Goal: Transaction & Acquisition: Purchase product/service

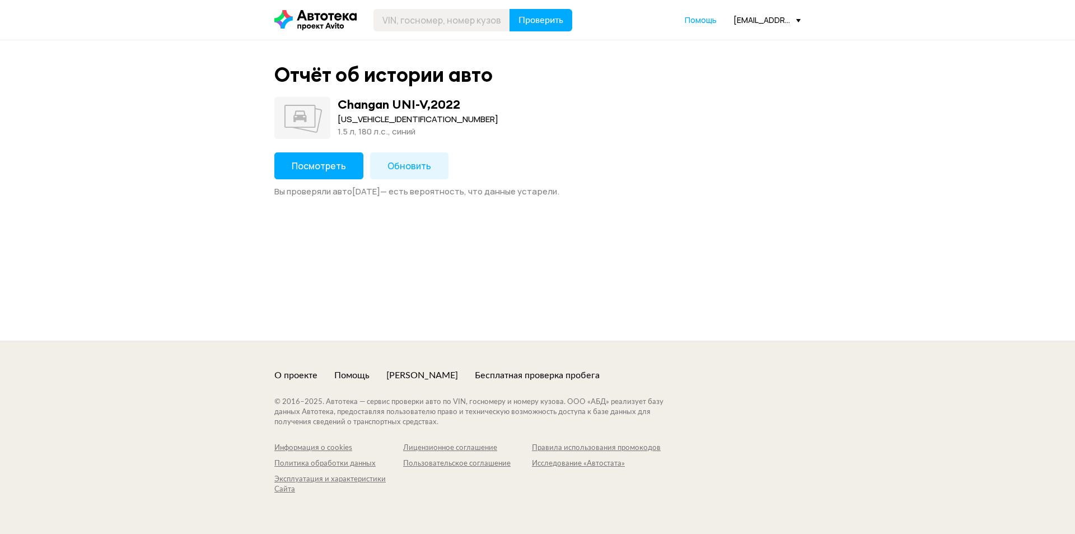
click at [292, 164] on span "Посмотреть" at bounding box center [319, 166] width 54 height 12
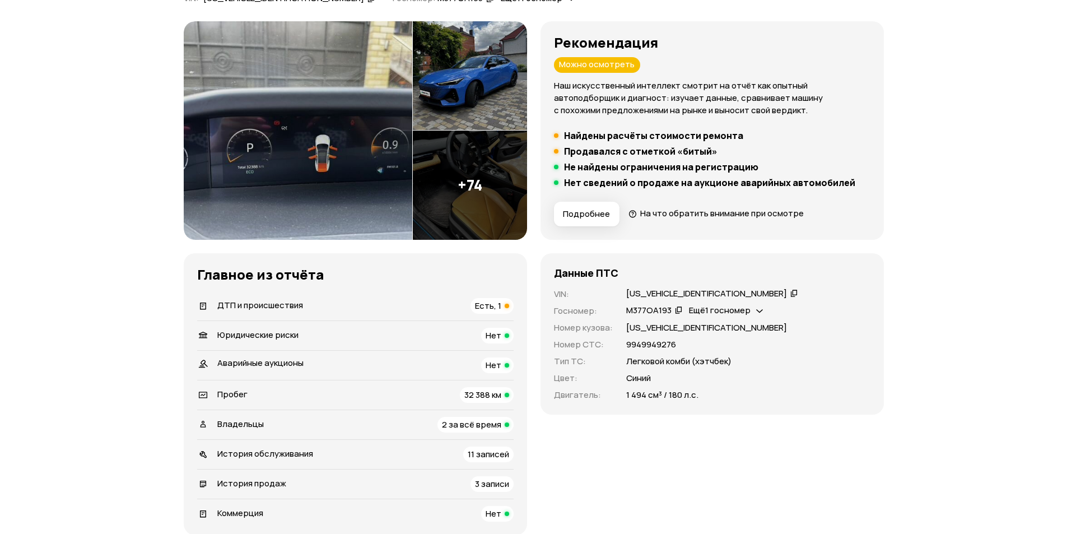
scroll to position [168, 0]
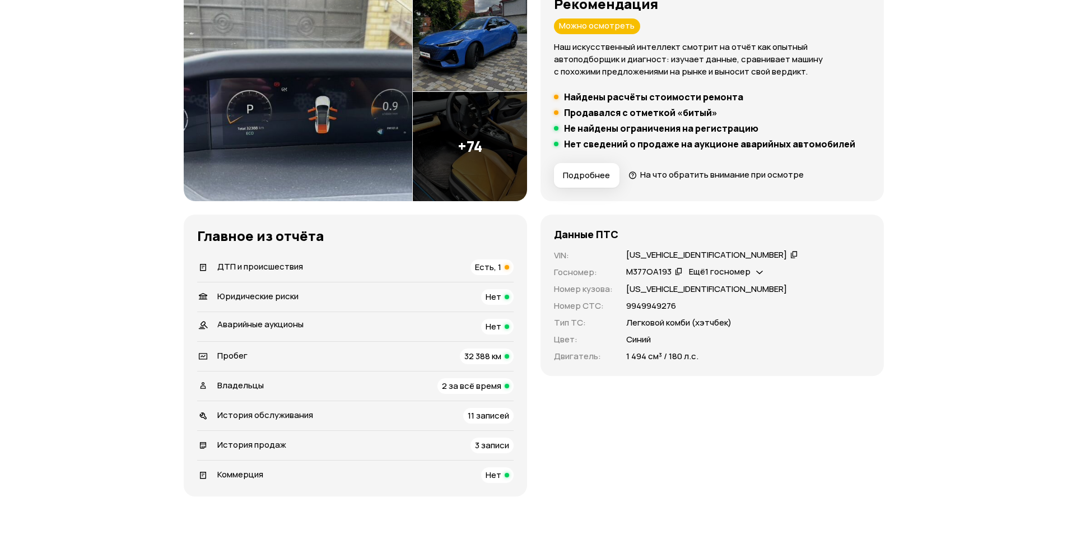
click at [324, 264] on div "ДТП и происшествия Есть, 1" at bounding box center [355, 267] width 316 height 16
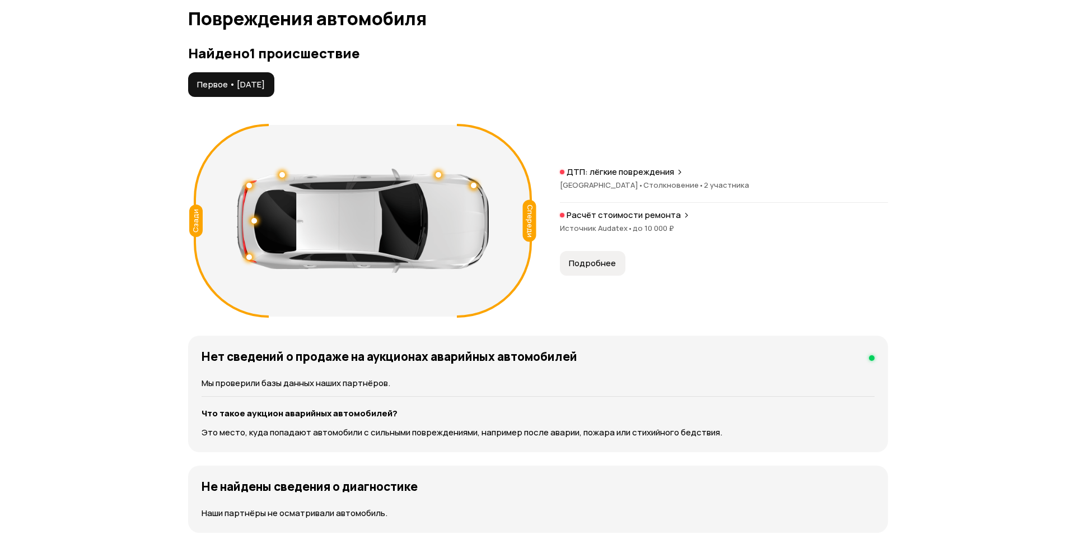
scroll to position [1160, 0]
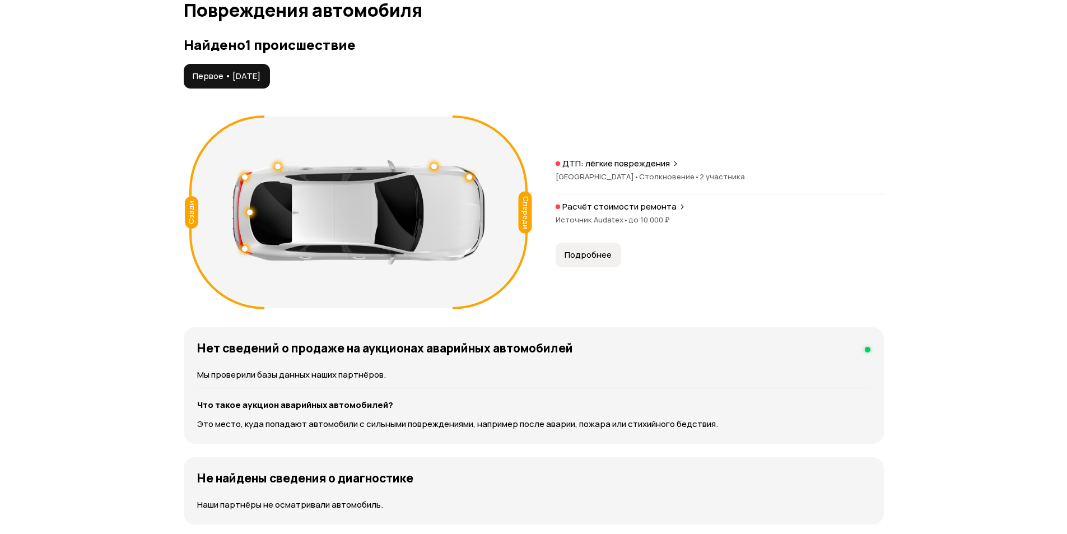
click at [654, 213] on div "Расчёт стоимости ремонта Источник Audatex • до 10 000 ₽" at bounding box center [719, 219] width 328 height 36
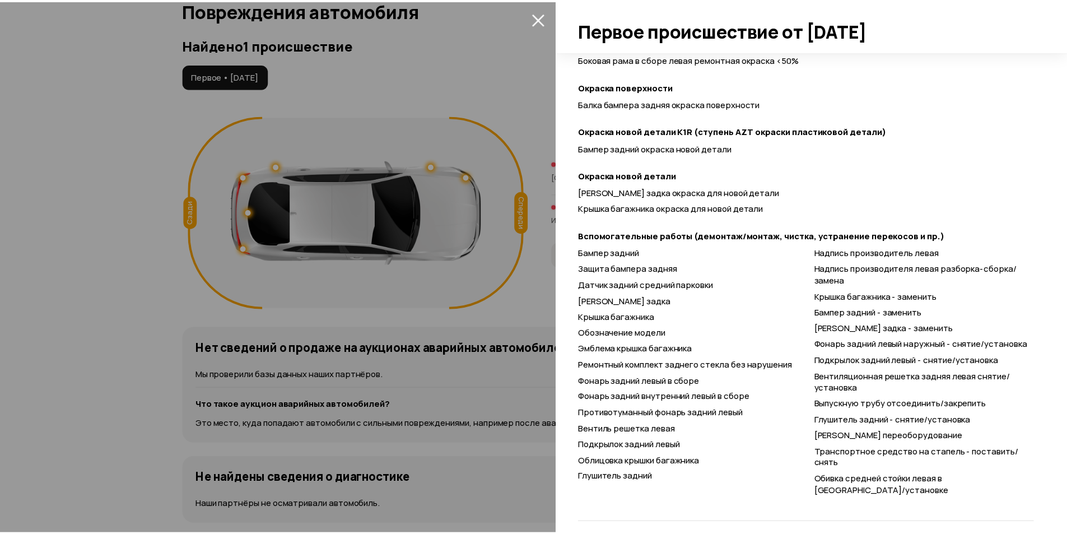
scroll to position [395, 0]
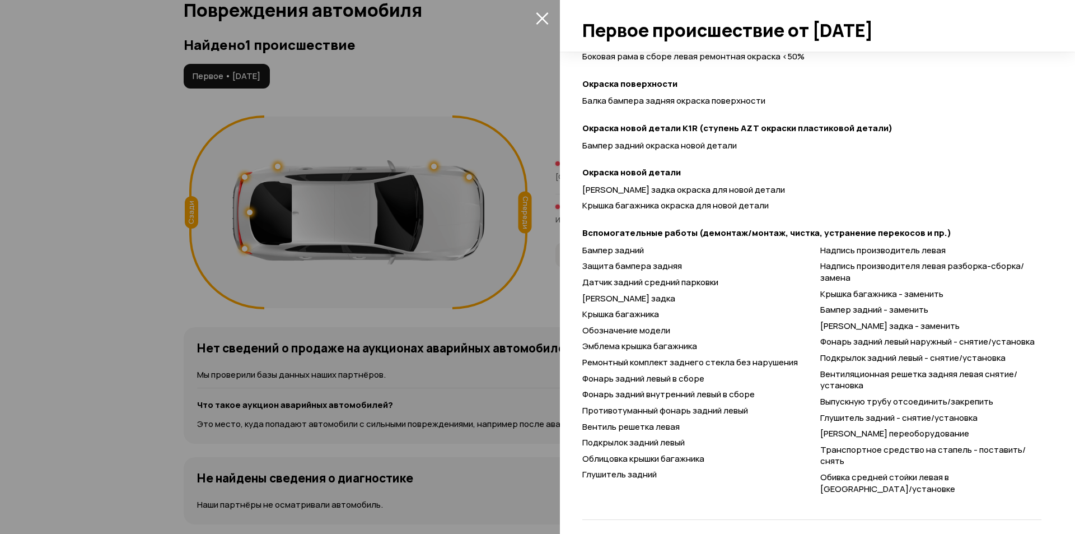
click at [547, 17] on icon "закрыть" at bounding box center [542, 18] width 13 height 13
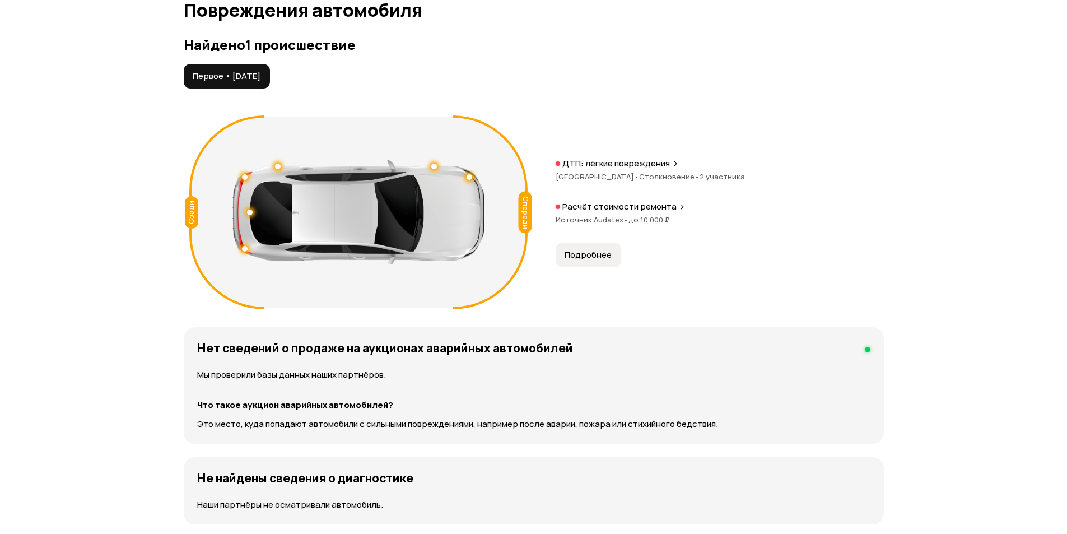
click at [619, 167] on p "ДТП: лёгкие повреждения" at bounding box center [616, 163] width 108 height 11
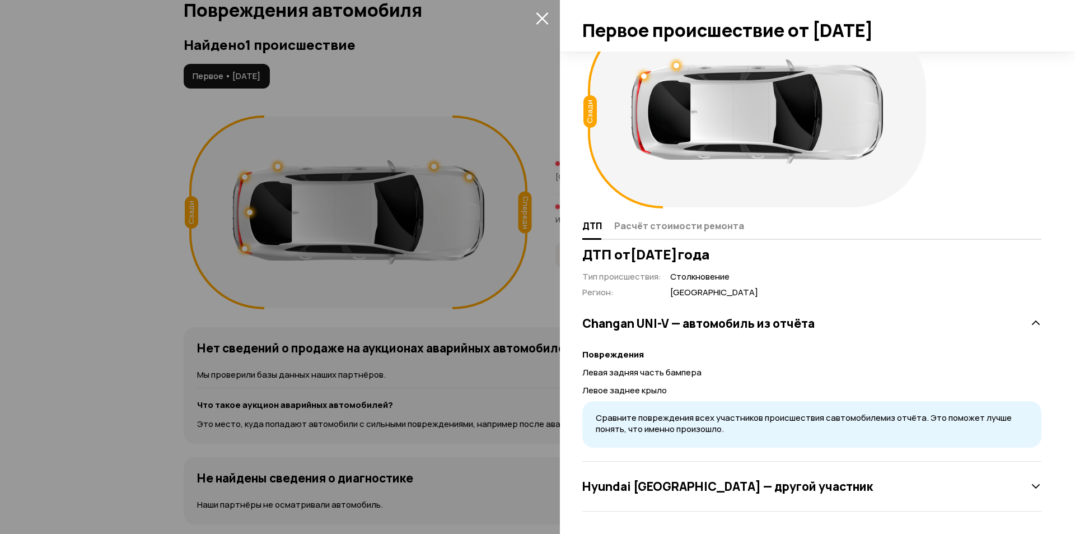
click at [449, 284] on div at bounding box center [537, 267] width 1075 height 534
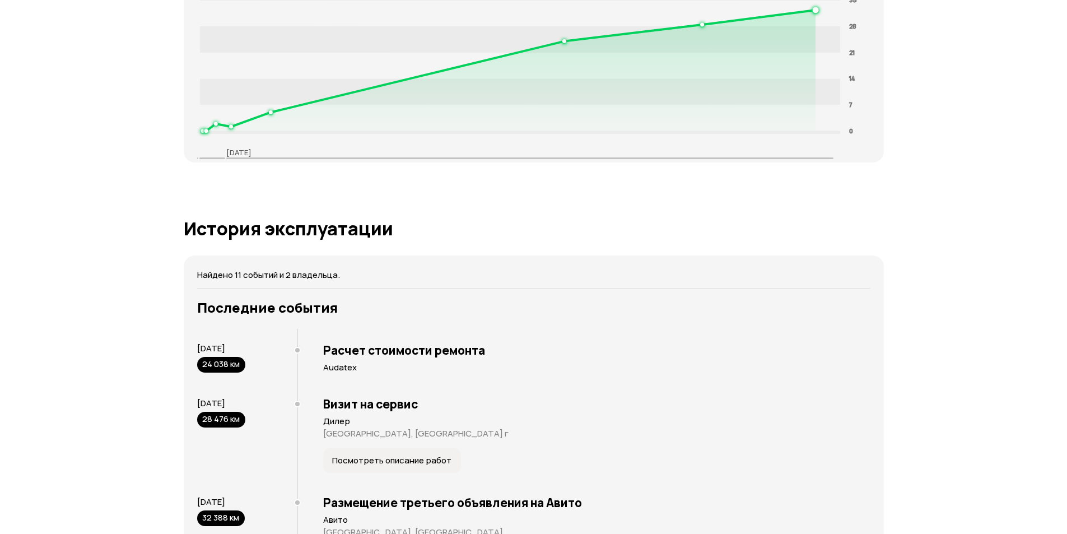
scroll to position [1776, 0]
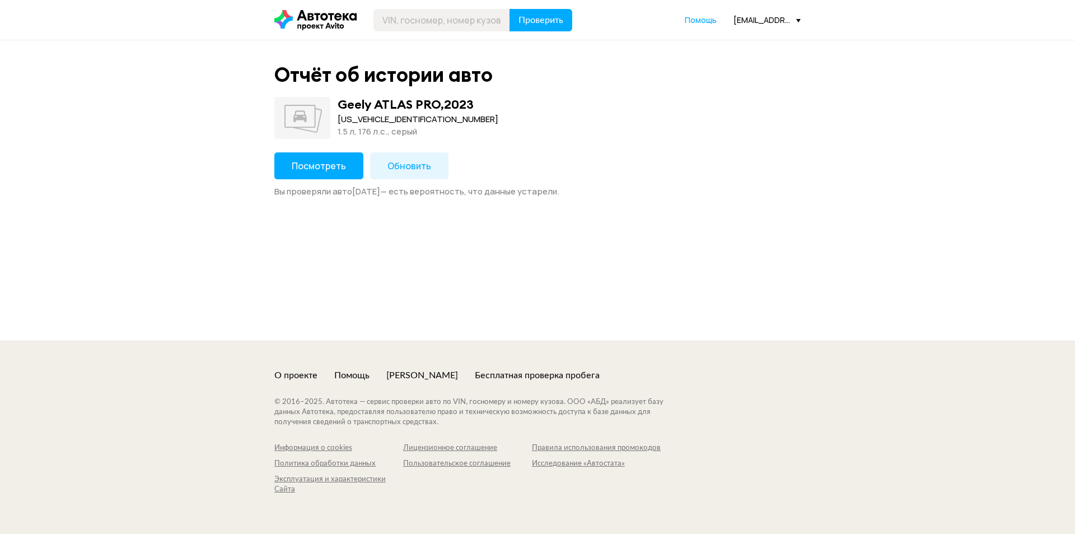
click at [298, 167] on span "Посмотреть" at bounding box center [319, 166] width 54 height 12
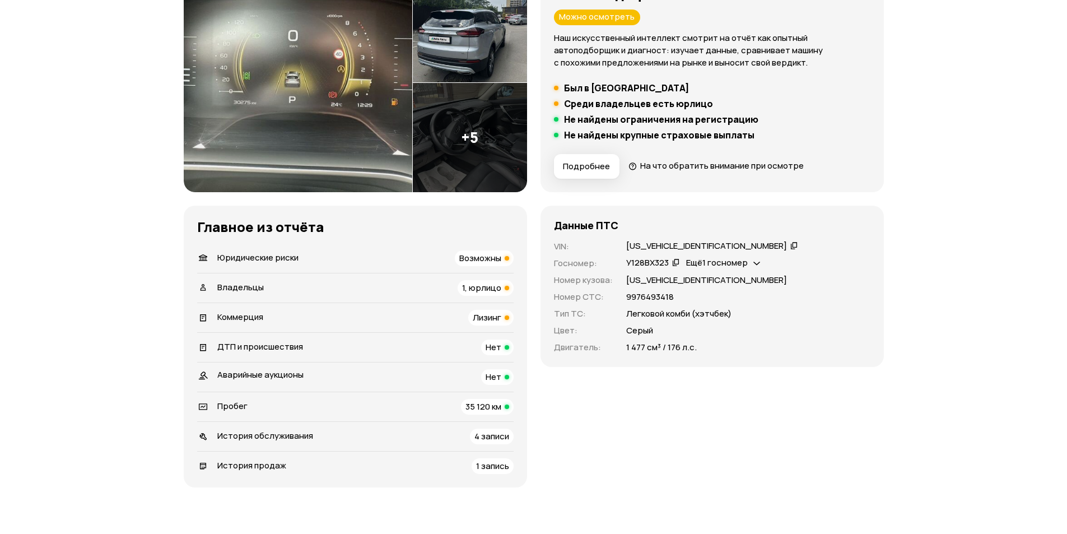
scroll to position [224, 0]
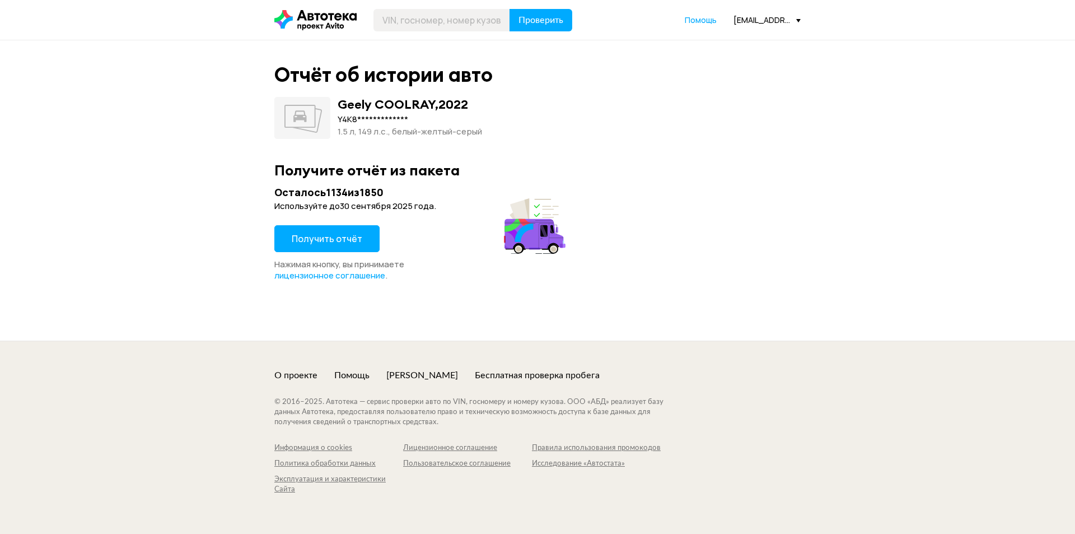
click at [325, 241] on span "Получить отчёт" at bounding box center [327, 238] width 71 height 12
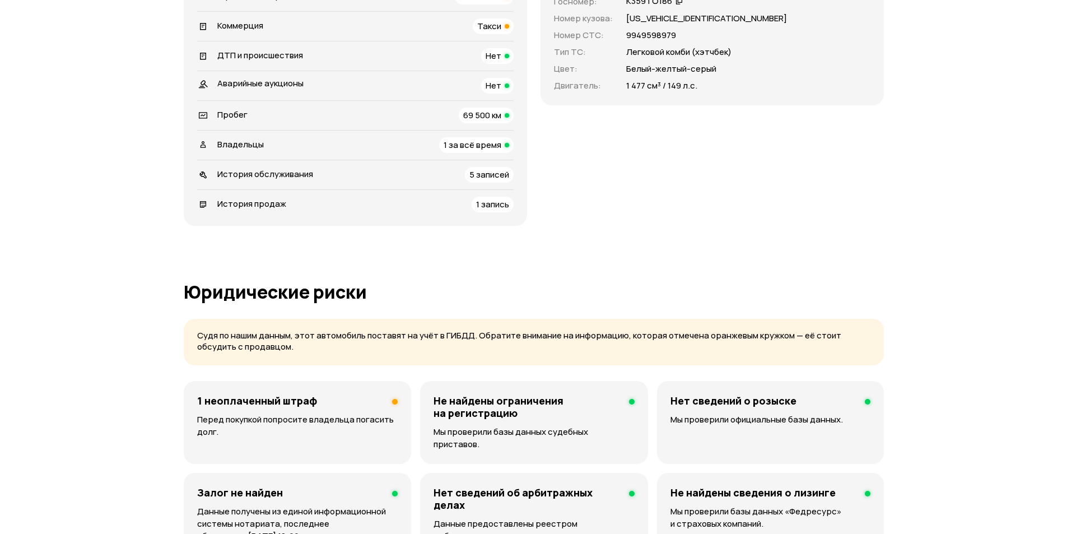
scroll to position [280, 0]
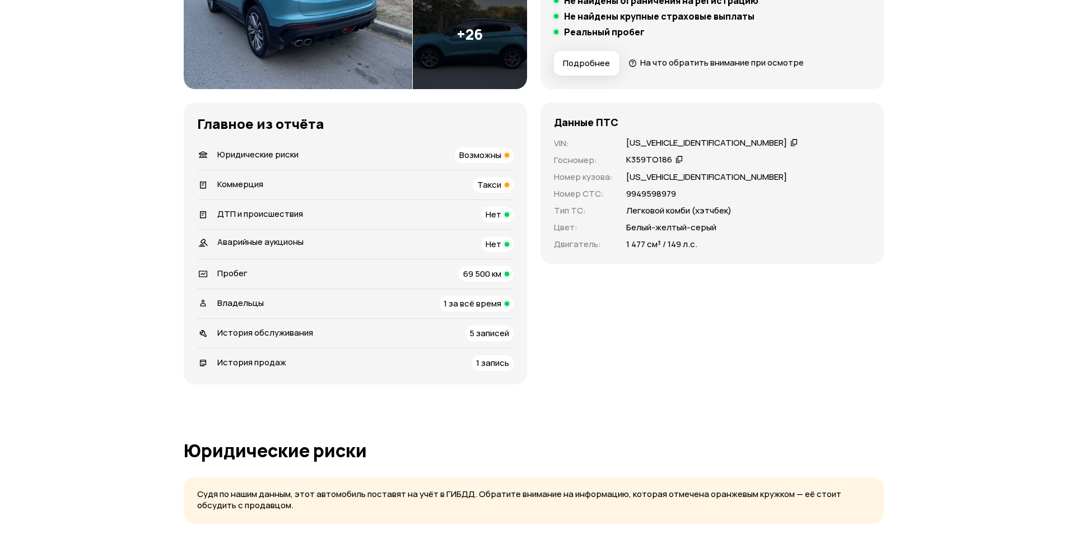
click at [366, 184] on div "Коммерция Такси" at bounding box center [355, 185] width 316 height 16
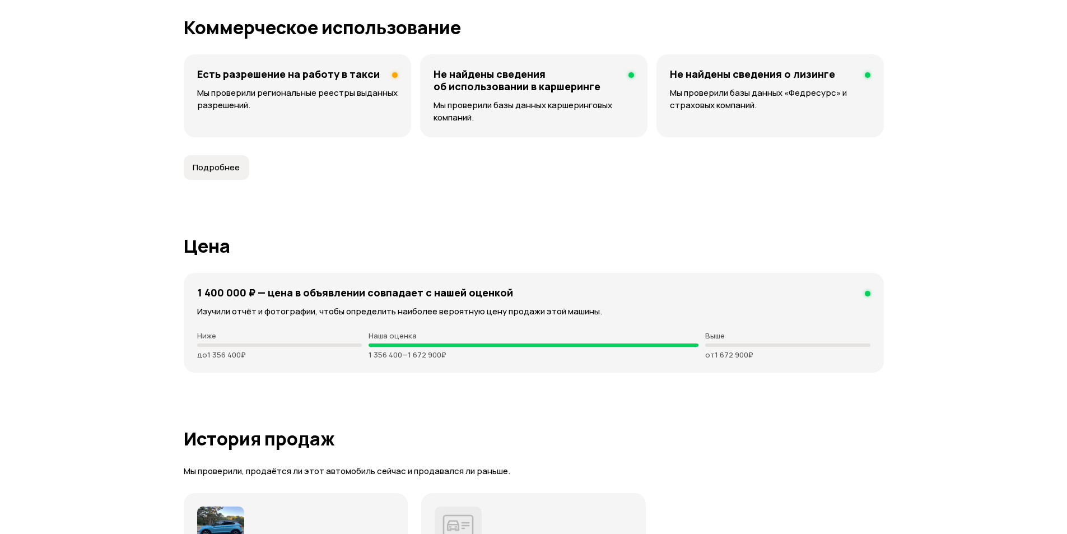
scroll to position [2509, 0]
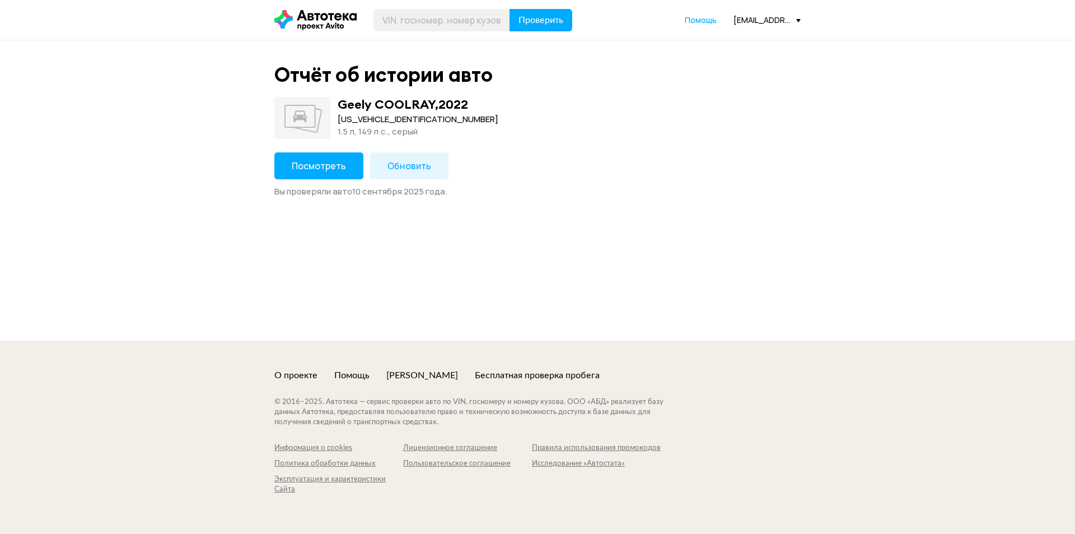
click at [314, 161] on span "Посмотреть" at bounding box center [319, 166] width 54 height 12
click at [325, 173] on button "Посмотреть" at bounding box center [318, 165] width 89 height 27
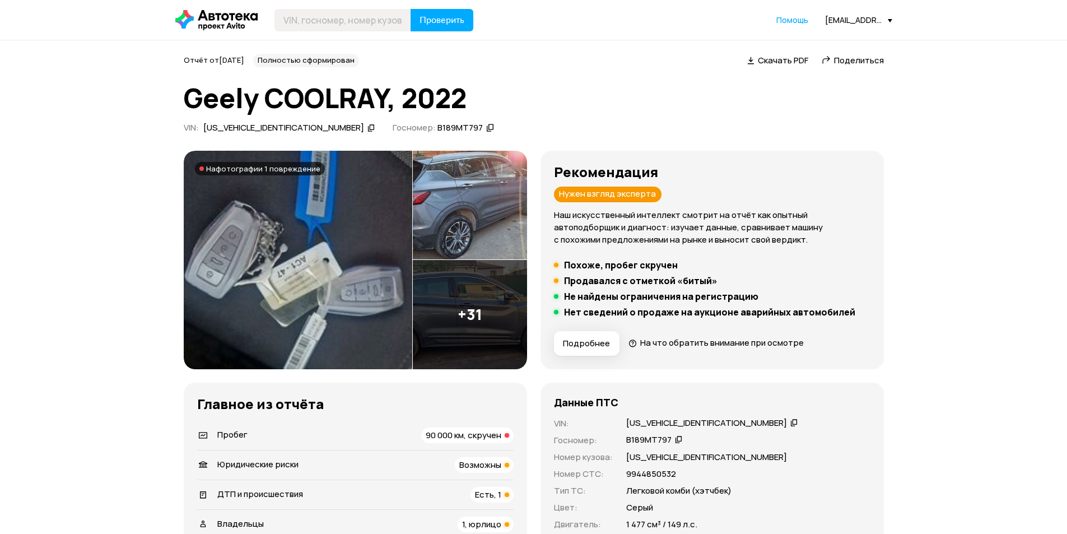
click at [462, 184] on img at bounding box center [470, 205] width 114 height 109
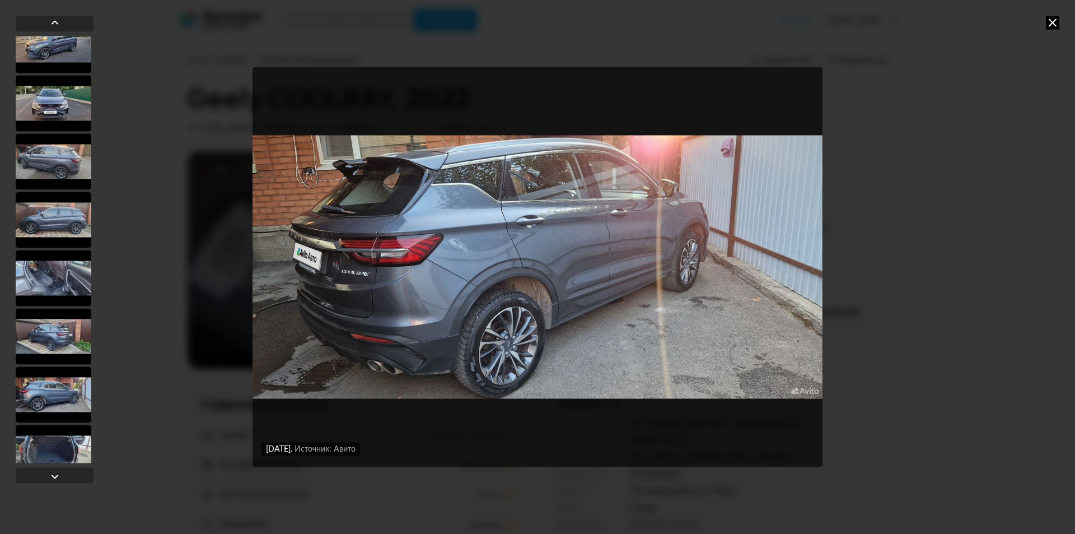
scroll to position [1064, 0]
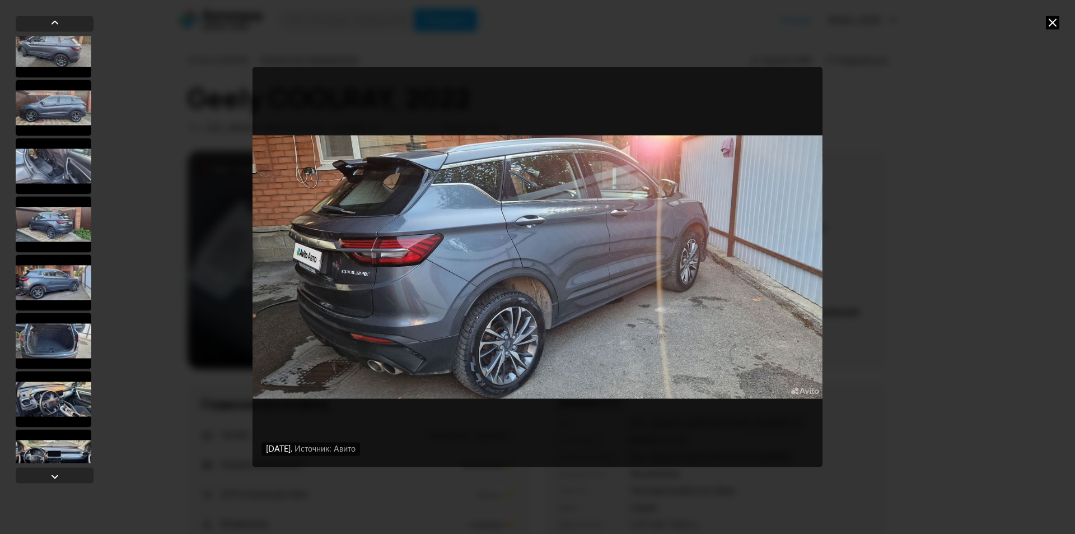
click at [55, 179] on div at bounding box center [54, 166] width 76 height 56
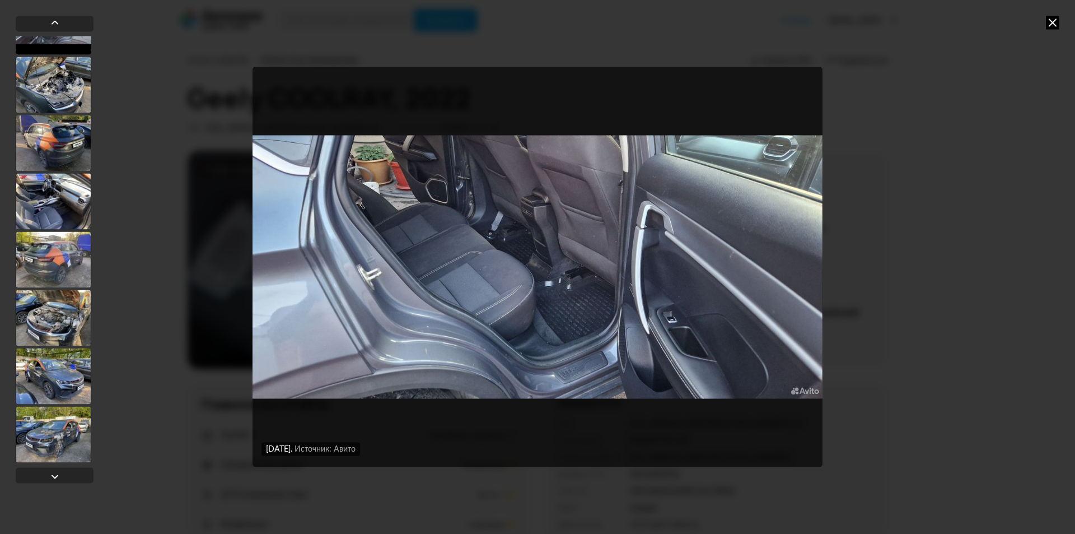
scroll to position [1554, 0]
click at [54, 147] on div at bounding box center [54, 141] width 76 height 56
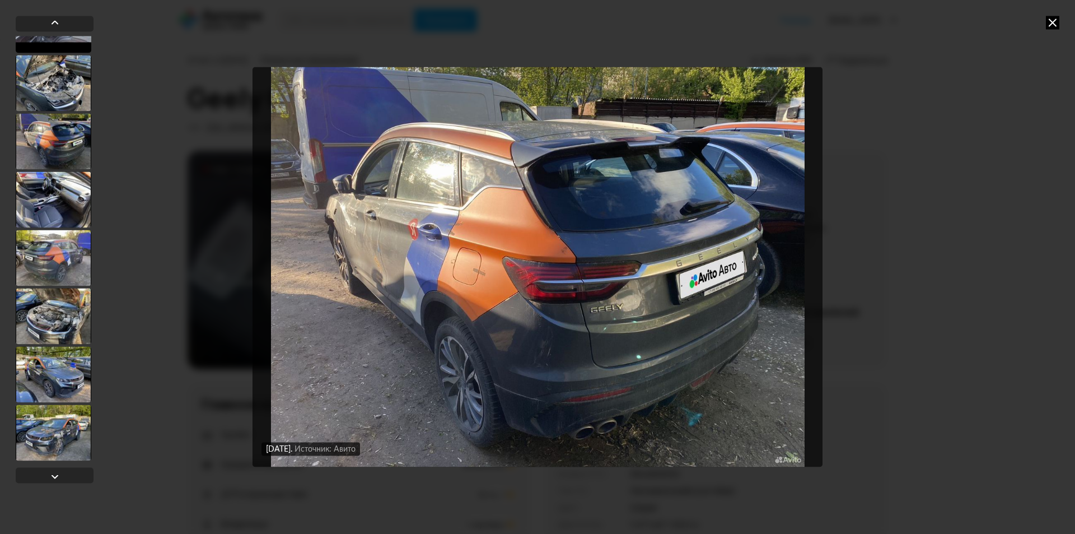
scroll to position [1553, 0]
click at [63, 295] on div at bounding box center [54, 317] width 76 height 56
